Goal: Information Seeking & Learning: Learn about a topic

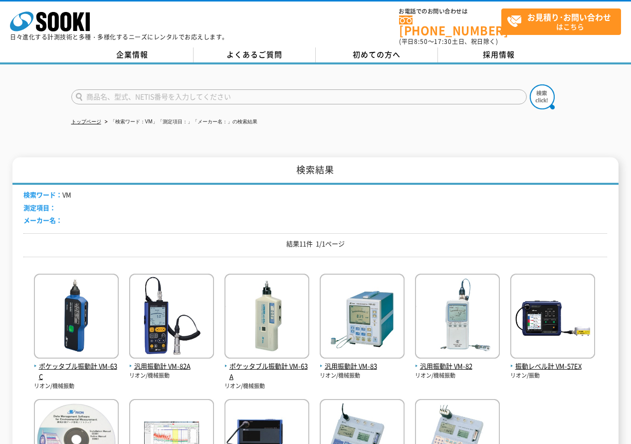
click at [129, 94] on input "text" at bounding box center [299, 96] width 456 height 15
type input "ブルー"
click at [530, 84] on button at bounding box center [542, 96] width 25 height 25
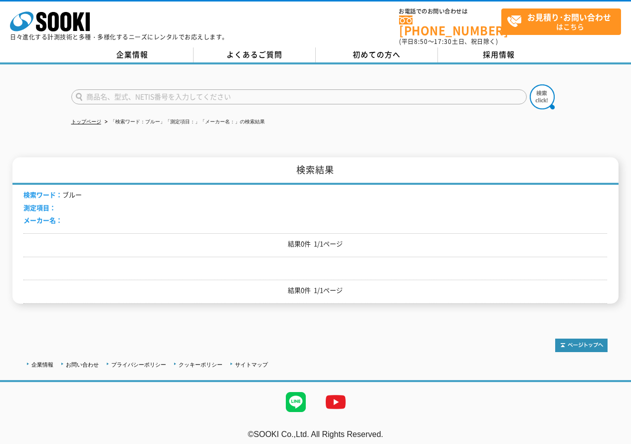
click at [126, 95] on input "text" at bounding box center [299, 96] width 456 height 15
type input "アーム"
click at [530, 84] on button at bounding box center [542, 96] width 25 height 25
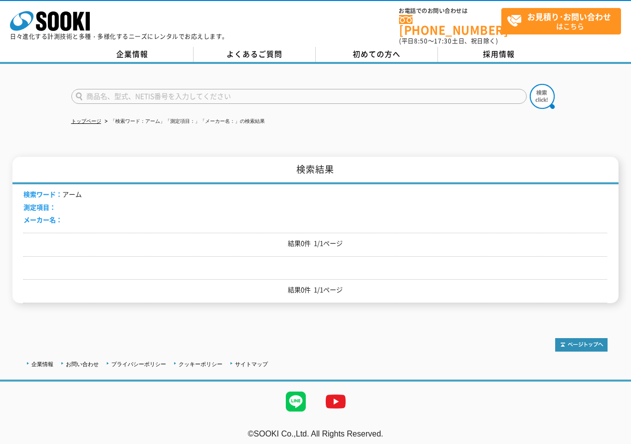
click at [109, 95] on input "text" at bounding box center [299, 96] width 456 height 15
type input "ブルーアース"
click at [530, 84] on button at bounding box center [542, 96] width 25 height 25
